Goal: Task Accomplishment & Management: Use online tool/utility

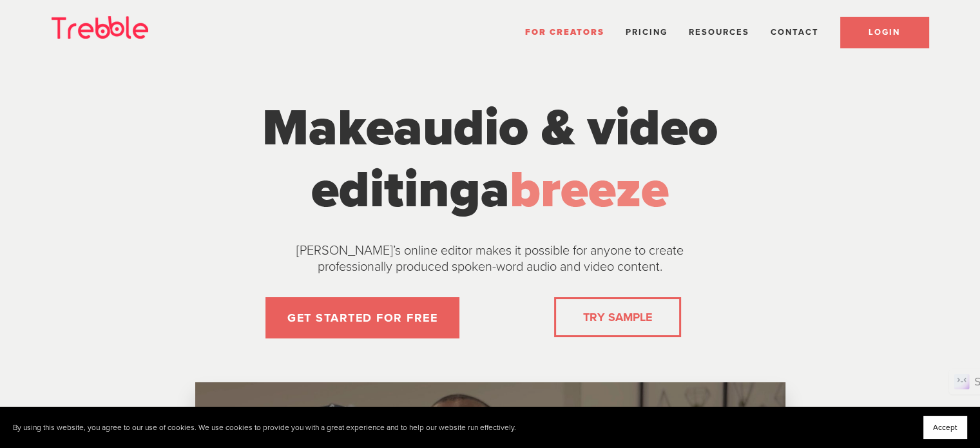
click at [866, 37] on link "LOGIN" at bounding box center [884, 32] width 88 height 31
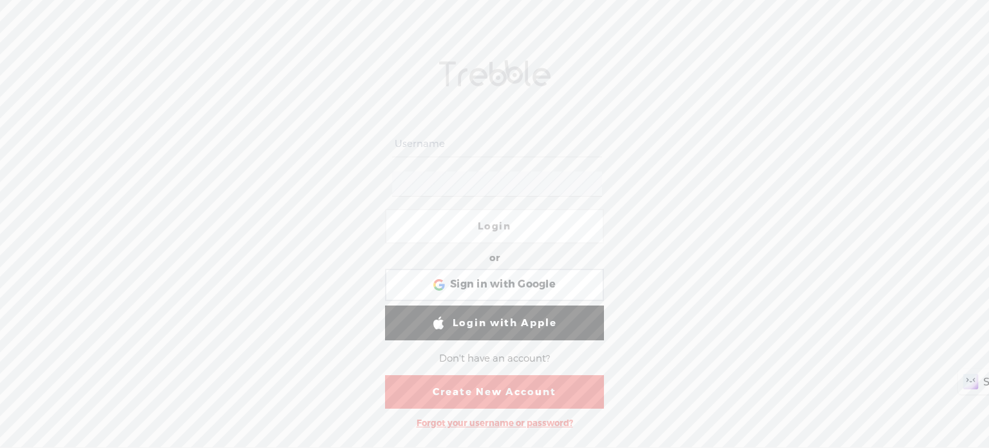
type input "michael108"
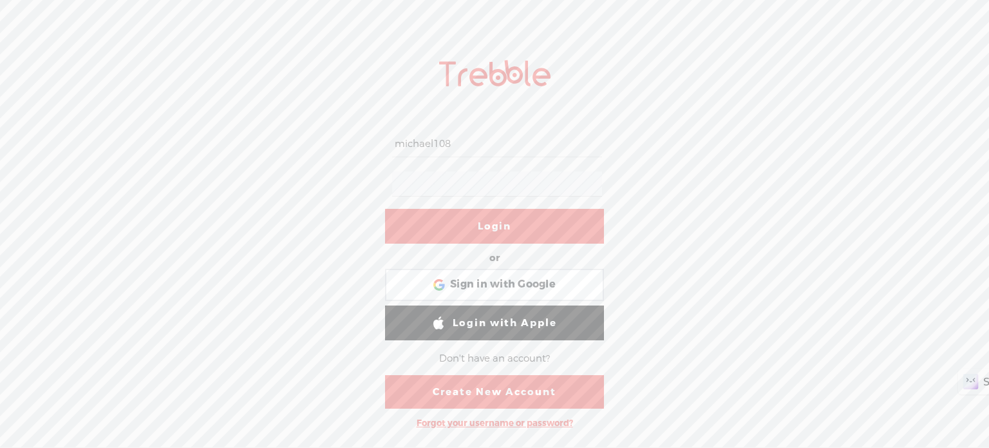
click at [477, 231] on link "Login" at bounding box center [494, 226] width 219 height 35
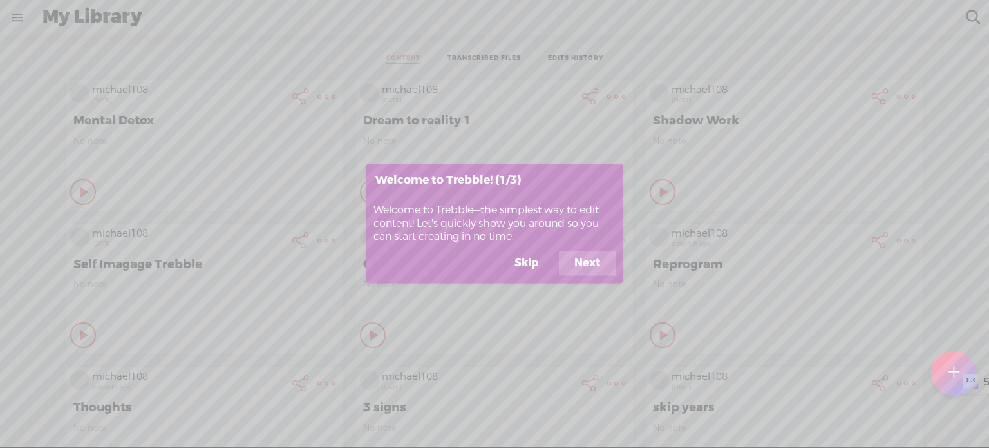
click at [581, 262] on button "Next" at bounding box center [587, 263] width 57 height 24
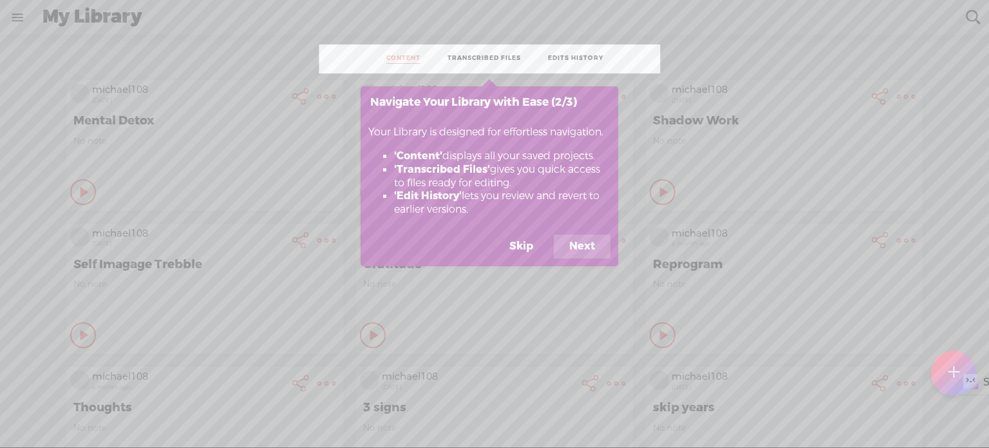
click at [581, 262] on footer "Skip Next" at bounding box center [490, 250] width 258 height 32
click at [528, 253] on button "Skip" at bounding box center [521, 246] width 55 height 24
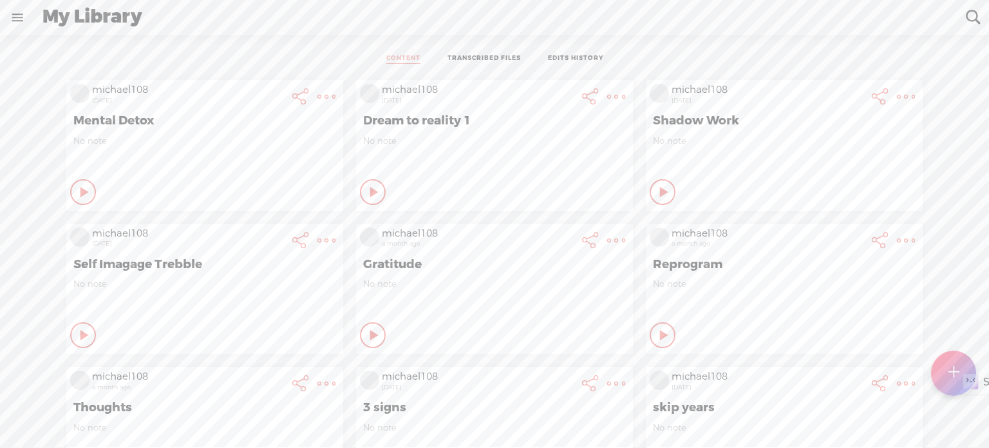
click at [950, 374] on t at bounding box center [953, 372] width 11 height 28
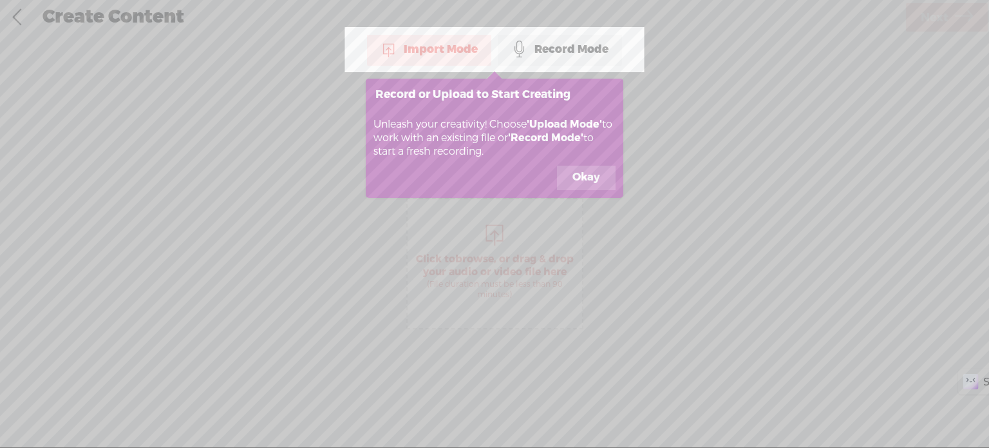
click at [569, 52] on div "Record Mode" at bounding box center [560, 49] width 124 height 32
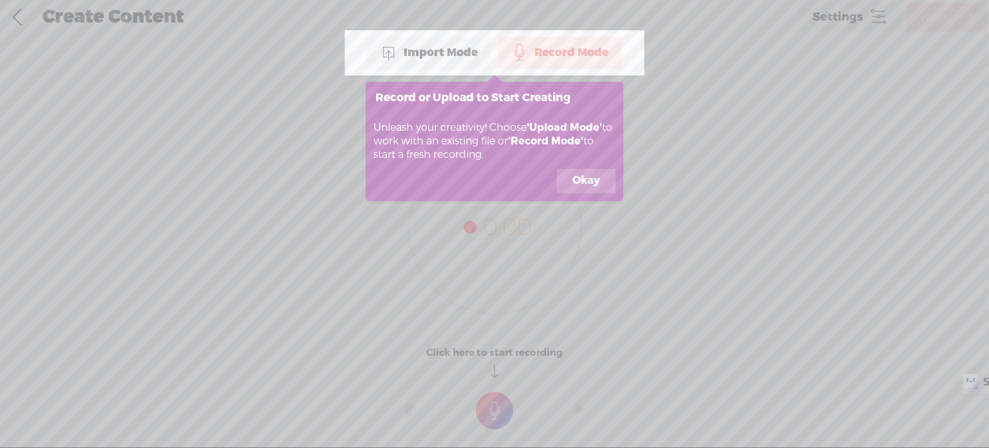
click at [589, 182] on button "Okay" at bounding box center [586, 181] width 59 height 24
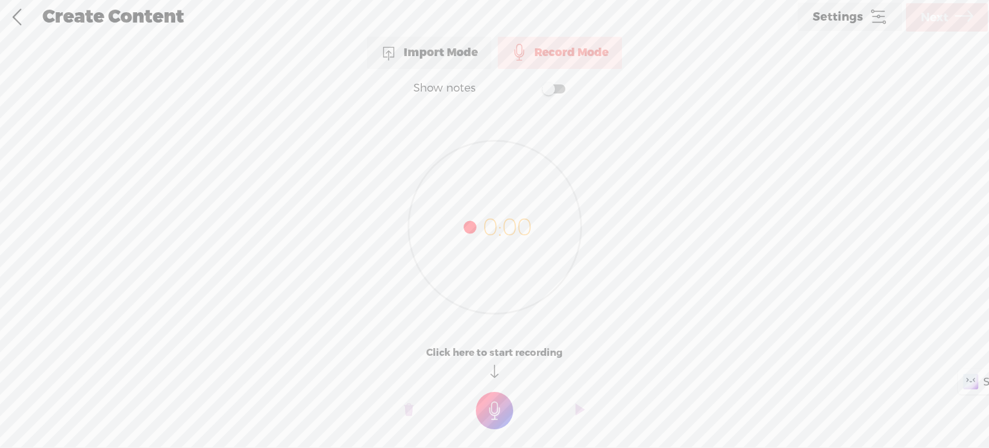
click at [493, 408] on t at bounding box center [494, 410] width 37 height 37
click at [495, 426] on t at bounding box center [494, 419] width 37 height 37
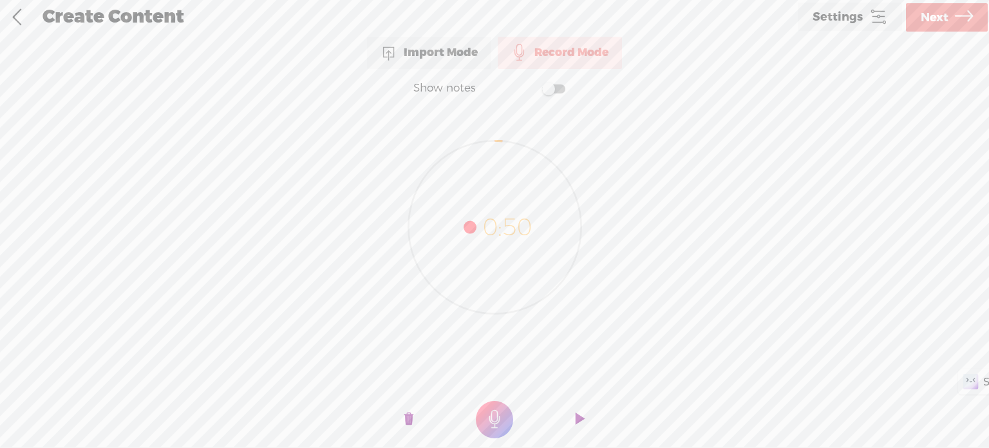
click at [480, 222] on icon at bounding box center [494, 226] width 173 height 173
click at [467, 232] on icon at bounding box center [494, 226] width 173 height 173
click at [505, 229] on icon at bounding box center [494, 226] width 173 height 173
click at [581, 423] on t at bounding box center [580, 419] width 9 height 39
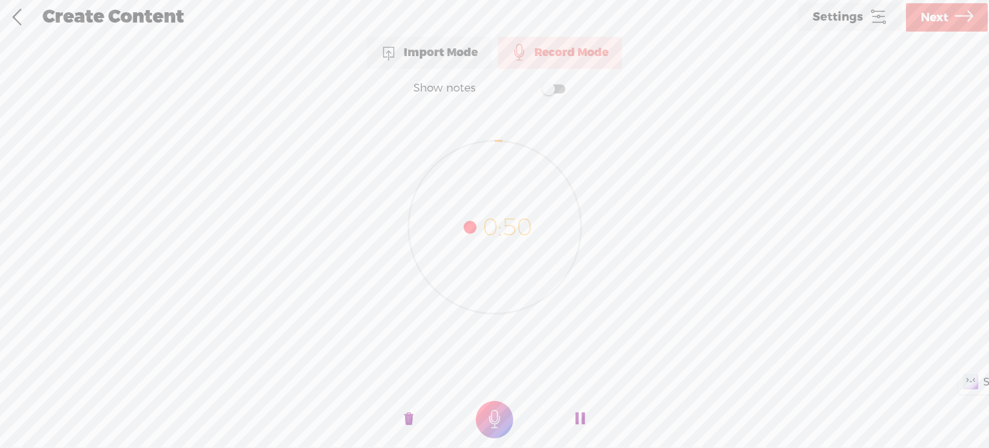
click at [477, 231] on icon at bounding box center [494, 226] width 173 height 173
click at [495, 222] on icon at bounding box center [494, 226] width 173 height 173
click at [563, 89] on span at bounding box center [553, 88] width 23 height 9
click at [549, 90] on span at bounding box center [553, 88] width 23 height 9
click at [580, 417] on t at bounding box center [580, 419] width 9 height 39
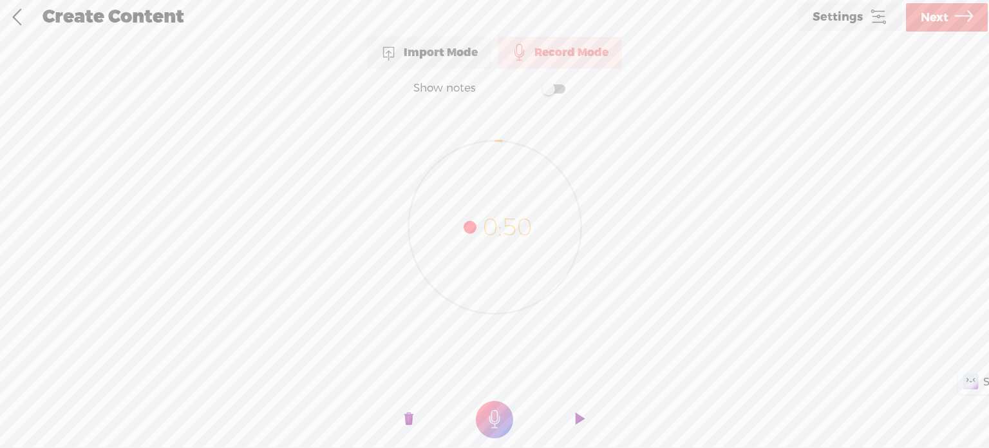
click at [580, 417] on t at bounding box center [580, 419] width 9 height 39
click at [497, 140] on icon at bounding box center [494, 226] width 173 height 173
click at [530, 229] on icon at bounding box center [494, 226] width 173 height 173
click at [581, 412] on t at bounding box center [580, 419] width 9 height 39
click at [867, 19] on link "Settings" at bounding box center [850, 17] width 104 height 28
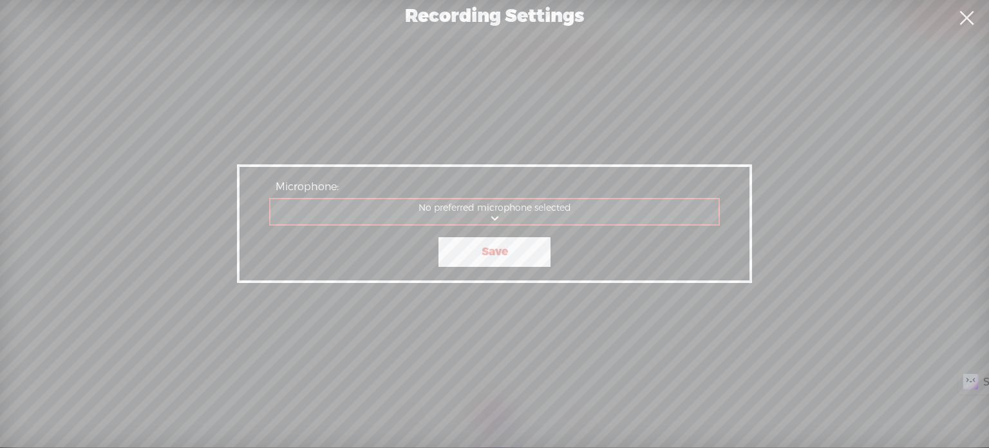
click at [577, 211] on select "Mikrofon Audio) Mikrofon Kommunikation - Mikrofon No preferred microphone selec…" at bounding box center [496, 212] width 450 height 26
click at [809, 72] on div "Recording Settings Microphone: No preferred microphone selected Mikrofon Audio)…" at bounding box center [494, 223] width 989 height 447
click at [968, 12] on link at bounding box center [967, 18] width 32 height 36
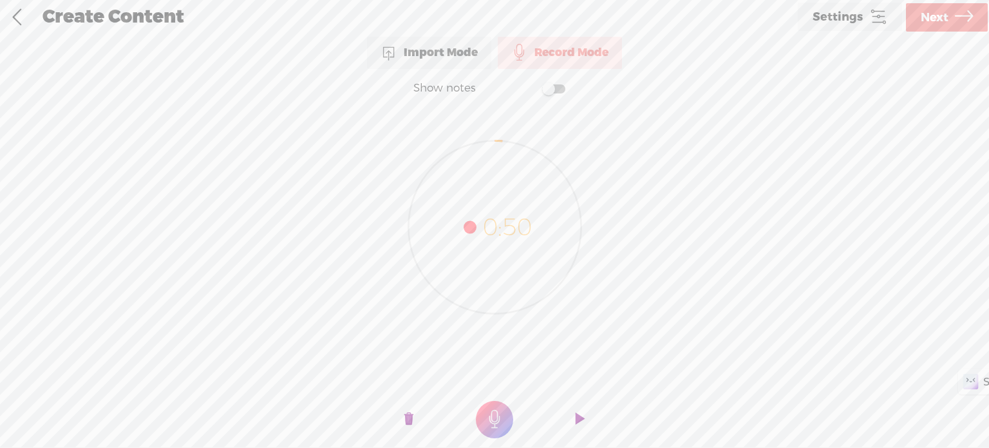
click at [10, 12] on link at bounding box center [17, 17] width 32 height 33
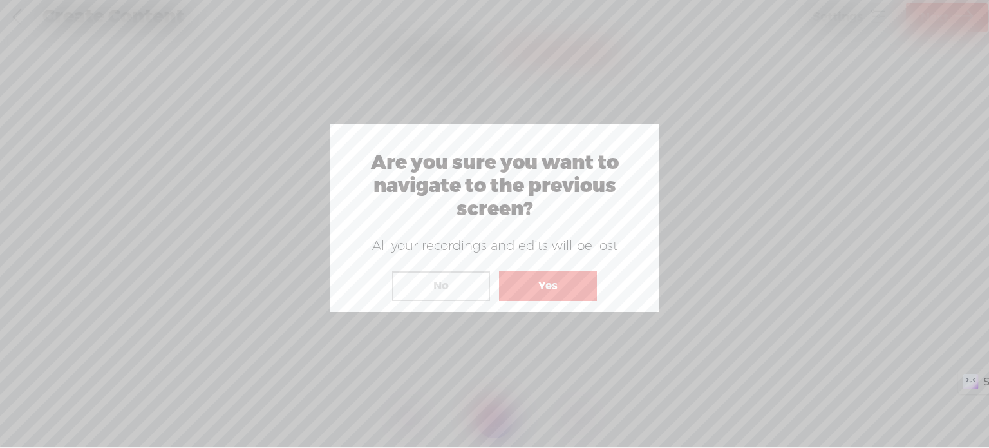
click at [671, 264] on div at bounding box center [494, 223] width 989 height 447
click at [466, 287] on button "No" at bounding box center [441, 286] width 98 height 30
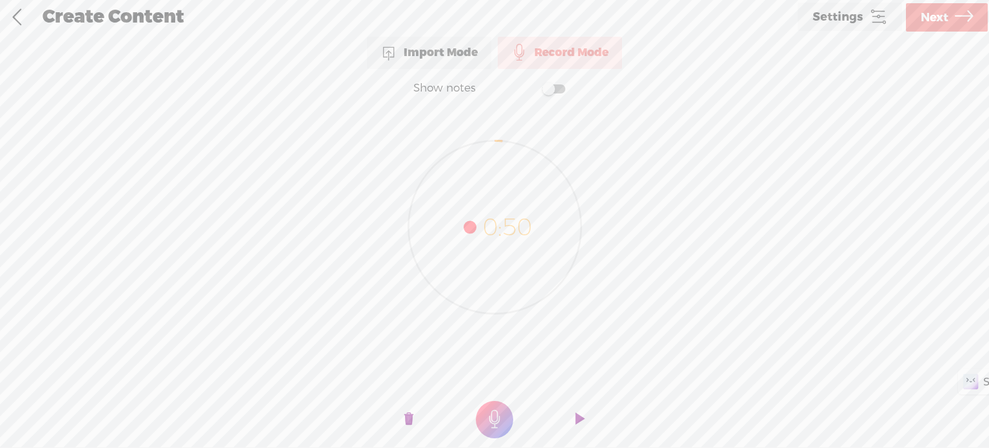
click at [405, 417] on t at bounding box center [409, 419] width 9 height 39
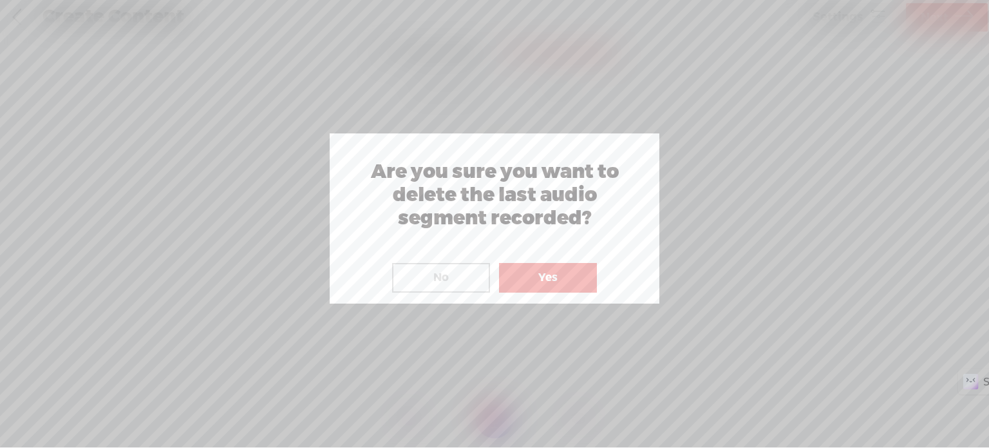
click at [547, 285] on button "Yes" at bounding box center [548, 278] width 98 height 30
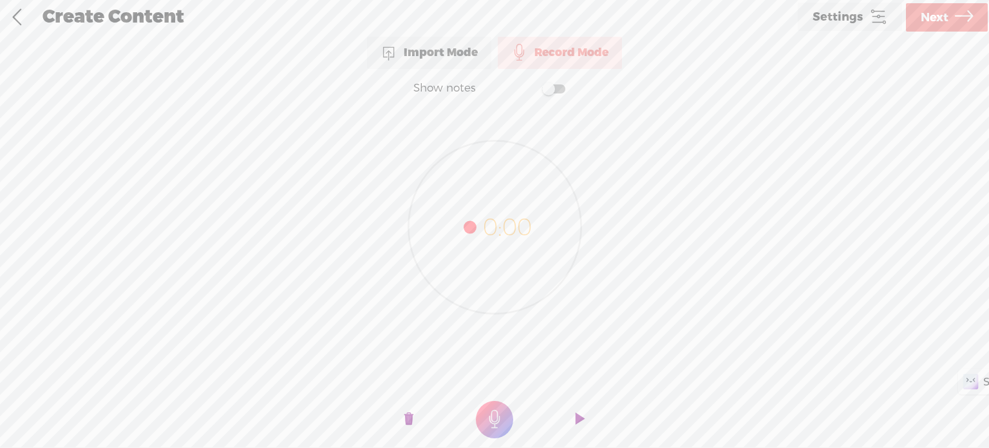
click at [14, 13] on link at bounding box center [17, 17] width 32 height 33
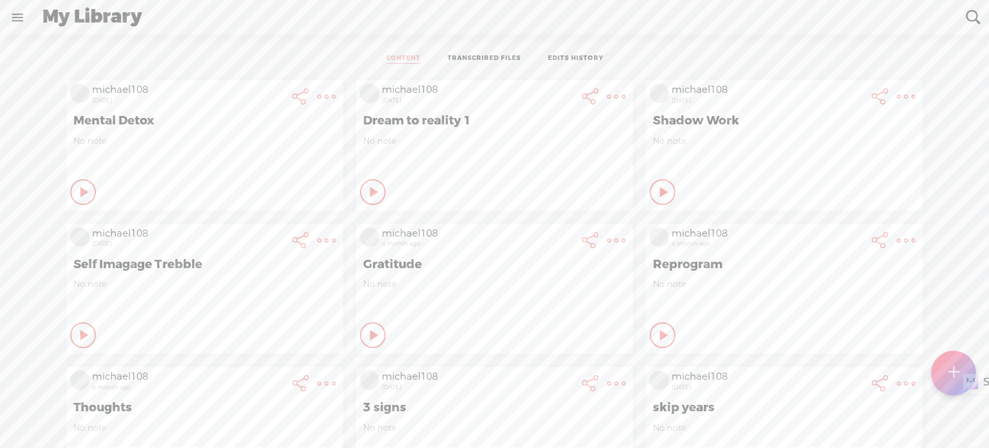
click at [21, 15] on link at bounding box center [17, 17] width 33 height 33
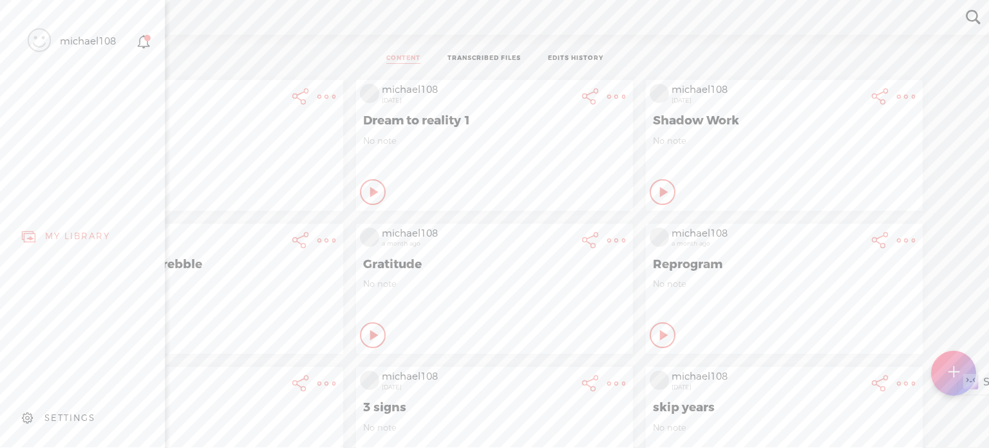
click at [102, 39] on div "michael108" at bounding box center [88, 41] width 56 height 13
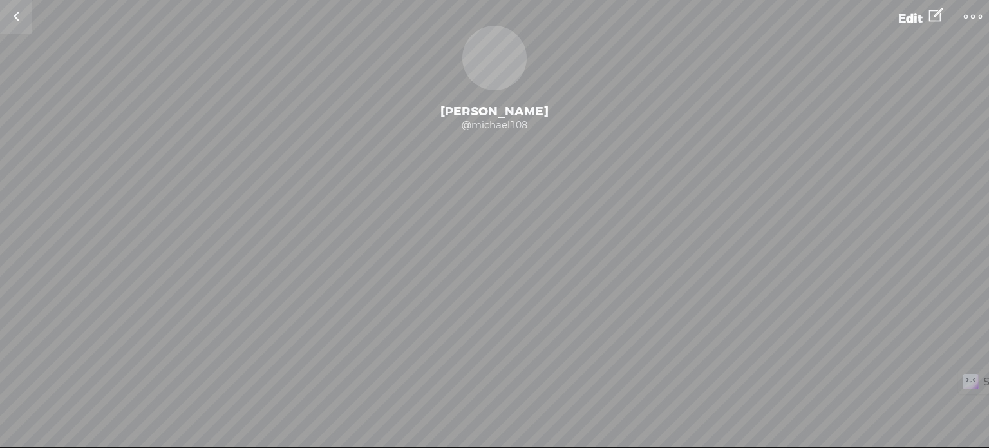
click at [971, 15] on t at bounding box center [973, 17] width 18 height 18
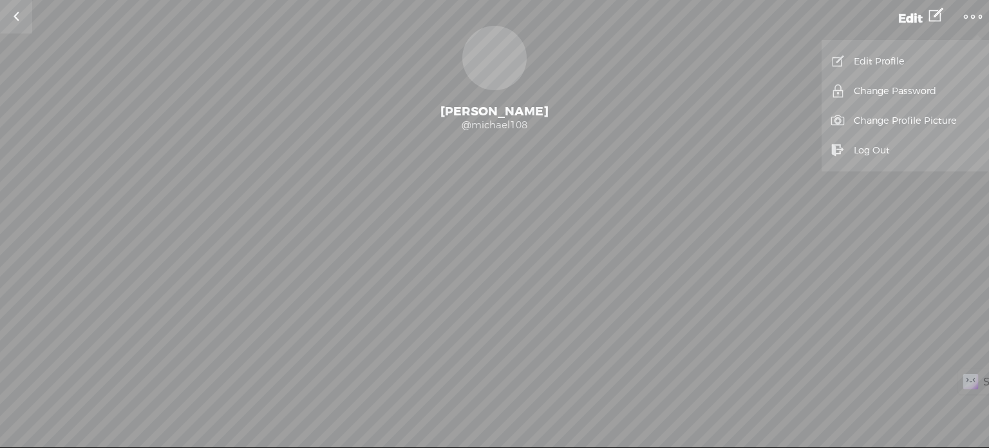
click at [886, 154] on link "Log Out" at bounding box center [905, 150] width 155 height 30
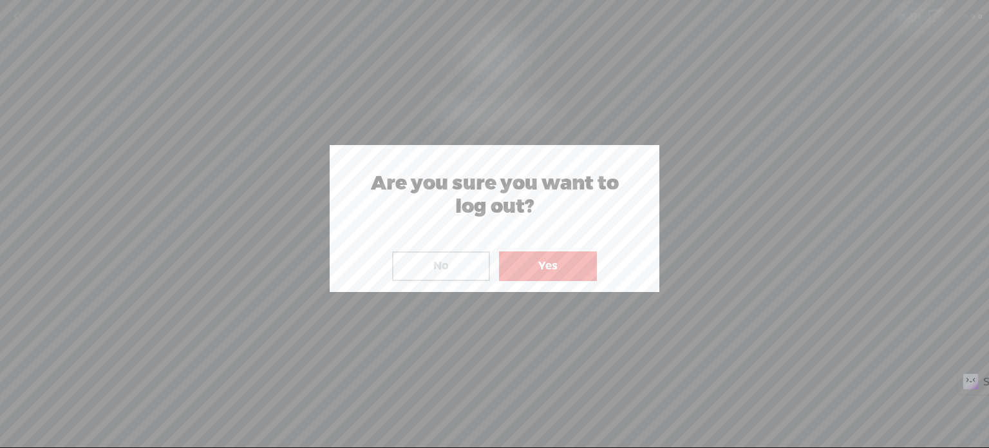
click at [560, 256] on button "Yes" at bounding box center [548, 266] width 98 height 30
